Goal: Task Accomplishment & Management: Use online tool/utility

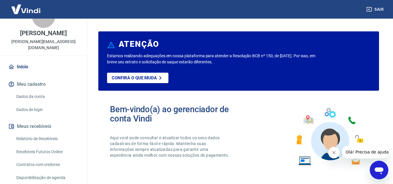
scroll to position [29, 0]
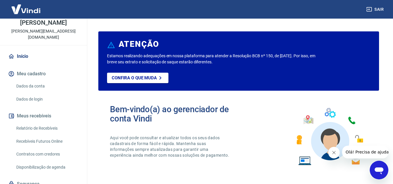
click at [54, 123] on link "Relatório de Recebíveis" at bounding box center [47, 129] width 66 height 12
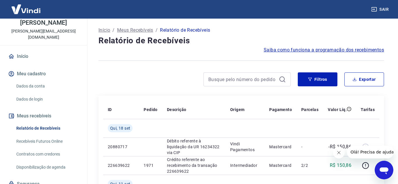
click at [54, 136] on link "Recebíveis Futuros Online" at bounding box center [47, 142] width 66 height 12
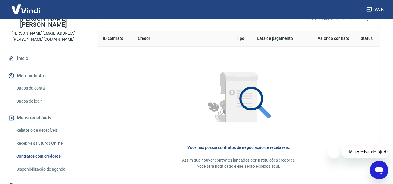
scroll to position [87, 0]
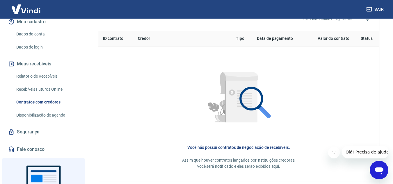
click at [56, 84] on link "Recebíveis Futuros Online" at bounding box center [47, 90] width 66 height 12
